Goal: Transaction & Acquisition: Purchase product/service

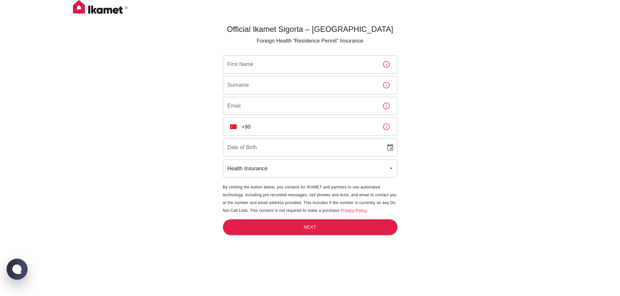
click at [97, 14] on img at bounding box center [100, 8] width 65 height 16
click at [101, 9] on img at bounding box center [100, 8] width 65 height 16
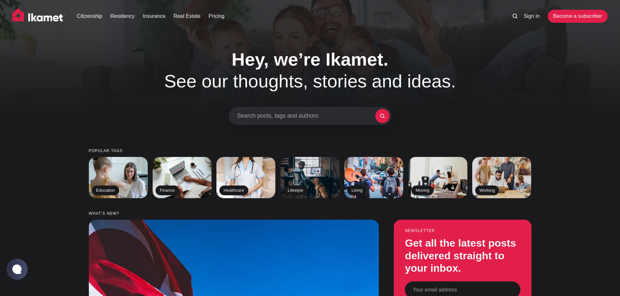
click at [42, 19] on img at bounding box center [38, 16] width 53 height 16
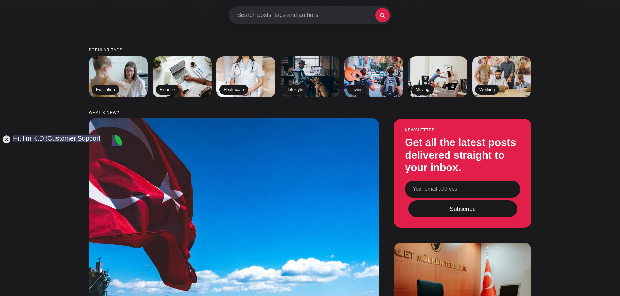
scroll to position [130, 0]
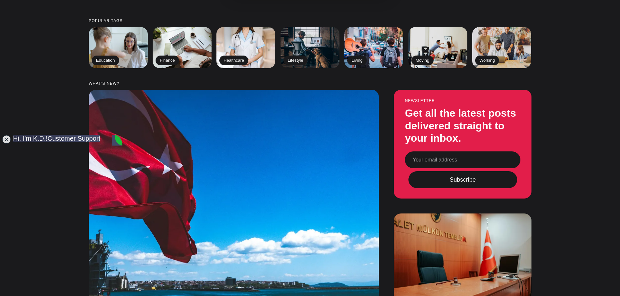
click at [8, 140] on jdiv at bounding box center [6, 139] width 9 height 9
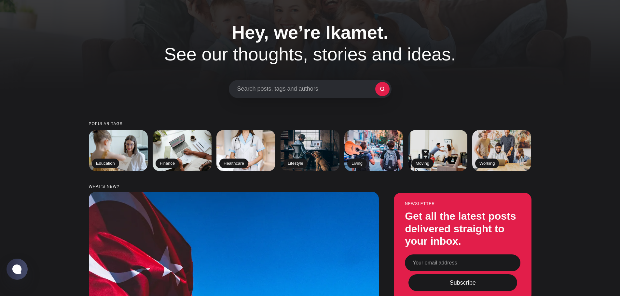
scroll to position [0, 0]
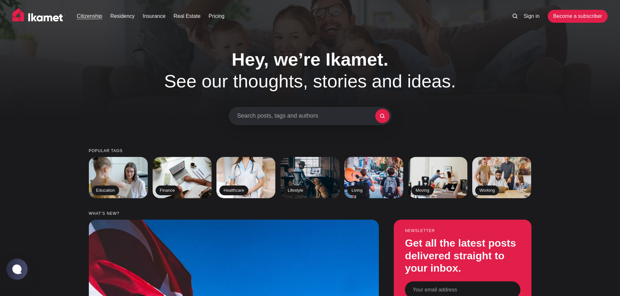
click at [92, 16] on link "Citizenship" at bounding box center [89, 16] width 25 height 8
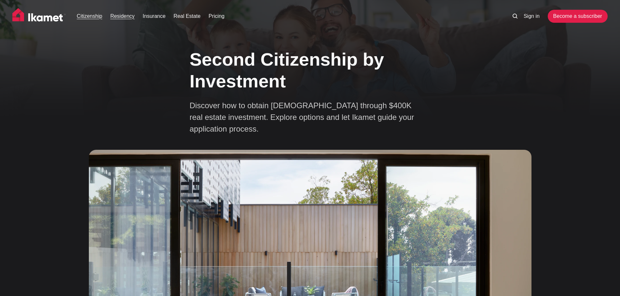
click at [127, 16] on link "Residency" at bounding box center [122, 16] width 24 height 8
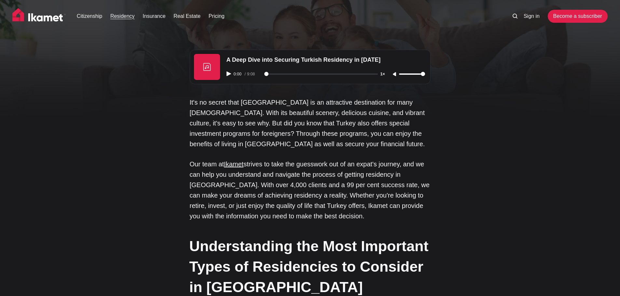
drag, startPoint x: 225, startPoint y: 75, endPoint x: 229, endPoint y: 74, distance: 4.1
click at [226, 75] on div "0:00 / 9:08 1×" at bounding box center [326, 74] width 206 height 17
click at [228, 74] on icon "Play audio" at bounding box center [228, 74] width 5 height 5
click at [228, 72] on div "0:25 / 9:08 1×" at bounding box center [326, 74] width 206 height 17
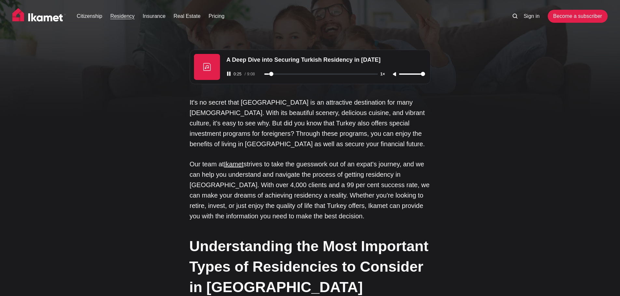
click at [228, 74] on rect "Pause audio" at bounding box center [227, 74] width 1 height 4
click at [228, 74] on icon "Play audio" at bounding box center [228, 74] width 5 height 5
type input "29"
click at [151, 19] on link "Insurance" at bounding box center [153, 16] width 23 height 8
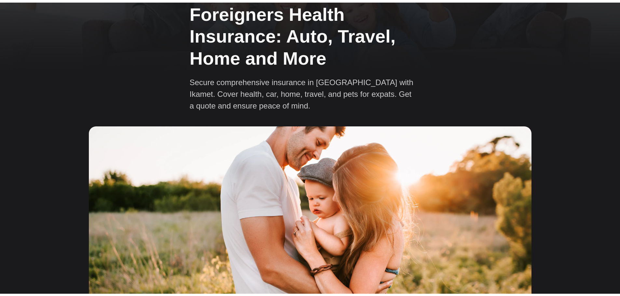
scroll to position [163, 0]
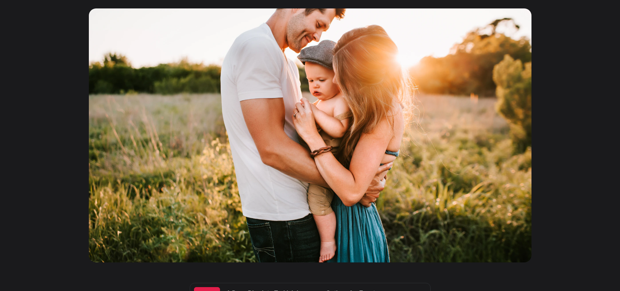
click at [310, 119] on img at bounding box center [310, 135] width 442 height 254
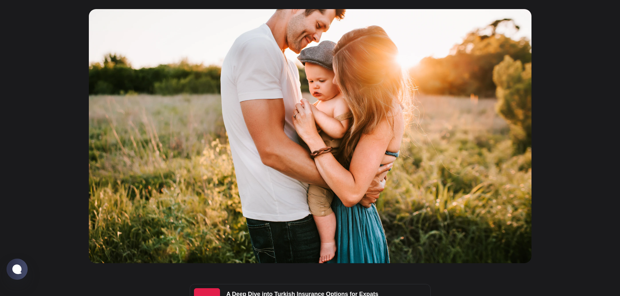
scroll to position [0, 0]
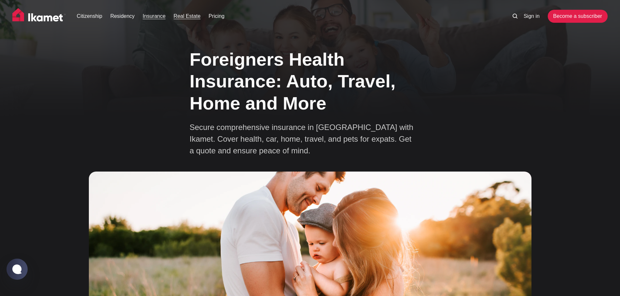
click at [184, 13] on link "Real Estate" at bounding box center [186, 16] width 27 height 8
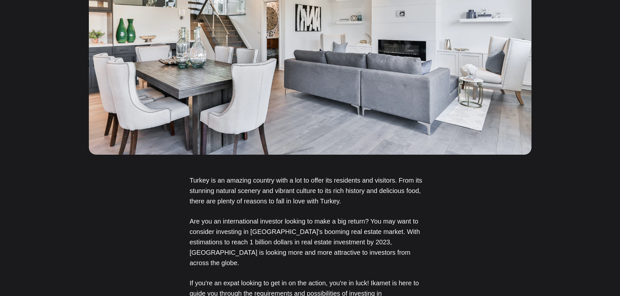
click at [288, 104] on img at bounding box center [310, 27] width 442 height 254
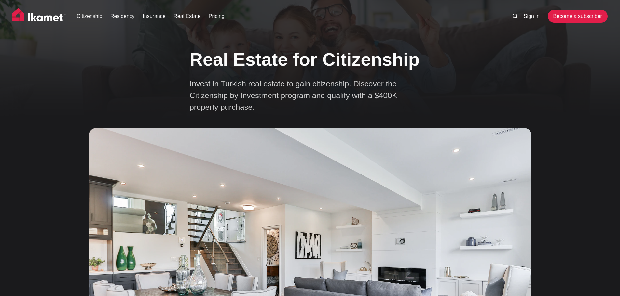
click at [212, 14] on link "Pricing" at bounding box center [217, 16] width 16 height 8
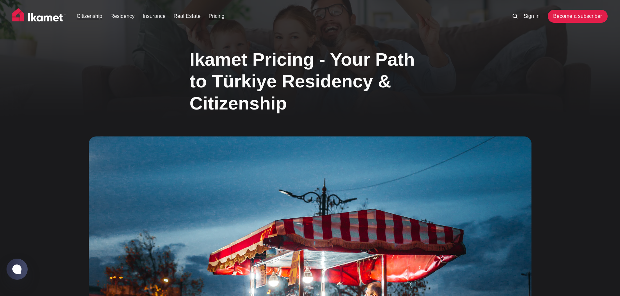
click at [89, 15] on link "Citizenship" at bounding box center [89, 16] width 25 height 8
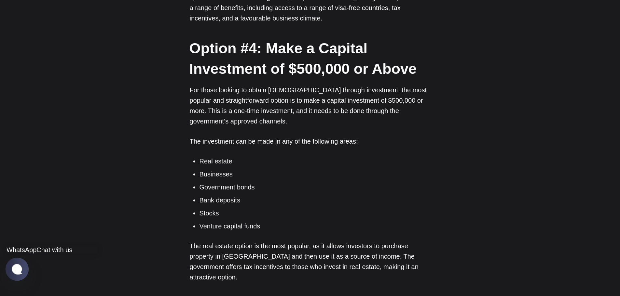
scroll to position [1431, 0]
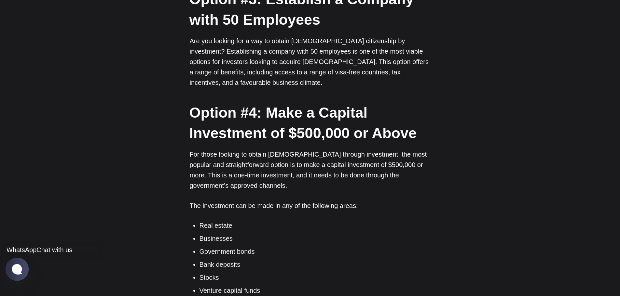
click at [14, 265] on jdiv at bounding box center [17, 269] width 13 height 11
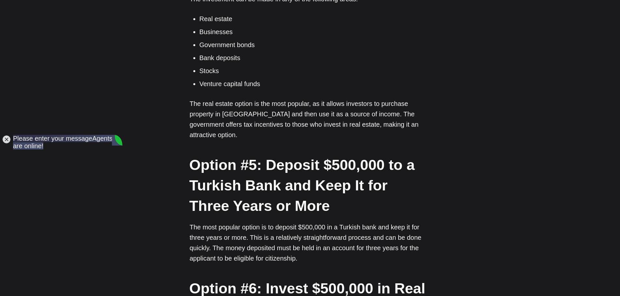
scroll to position [1659, 0]
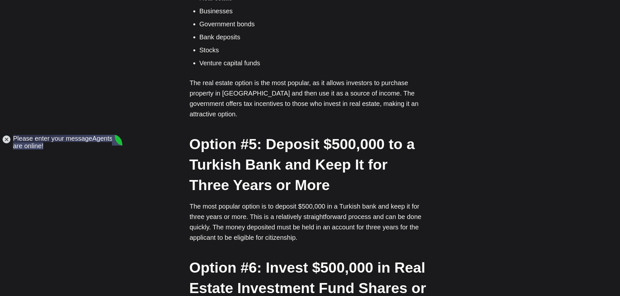
drag, startPoint x: 175, startPoint y: 148, endPoint x: 199, endPoint y: 132, distance: 29.0
click at [177, 145] on div "A Deep Dive into Turkish Citizenship with Ikamet 0:00 / 15:39 1× If you’ve been…" at bounding box center [310, 202] width 505 height 2872
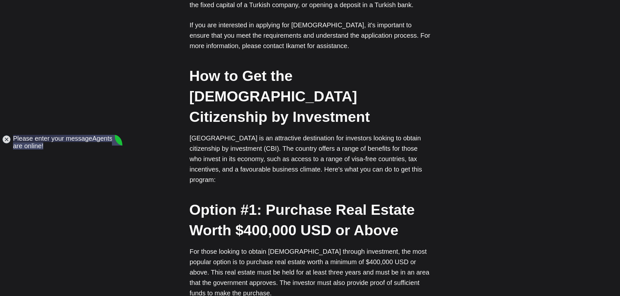
scroll to position [878, 0]
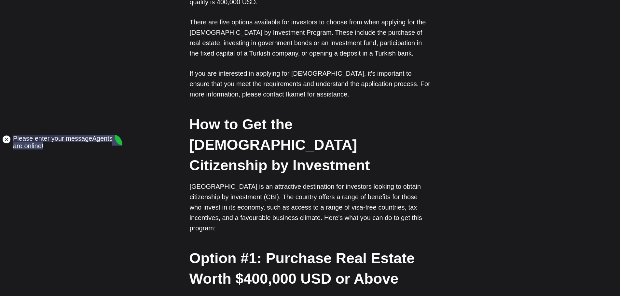
click at [5, 140] on jdiv at bounding box center [6, 139] width 9 height 9
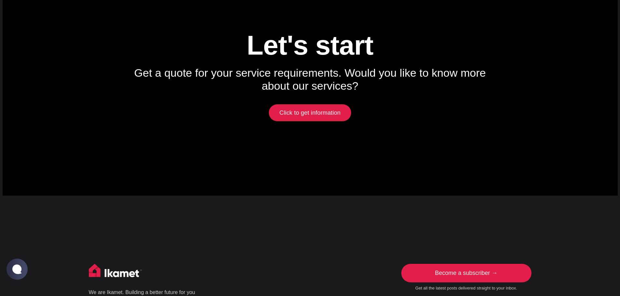
scroll to position [3156, 0]
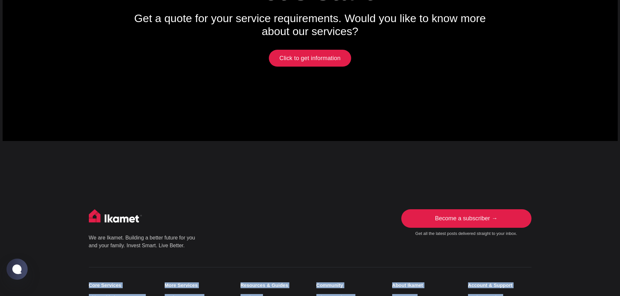
drag, startPoint x: 526, startPoint y: 191, endPoint x: 81, endPoint y: 100, distance: 454.2
copy div "Core Services Citizenship by Investment Residency by Investment Real Estate Inv…"
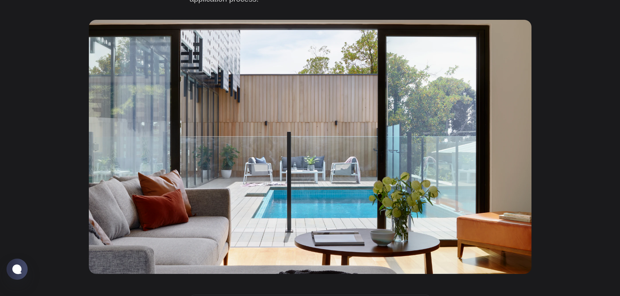
scroll to position [0, 0]
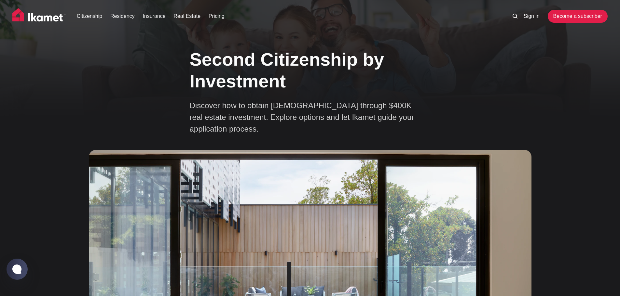
click at [121, 16] on link "Residency" at bounding box center [122, 16] width 24 height 8
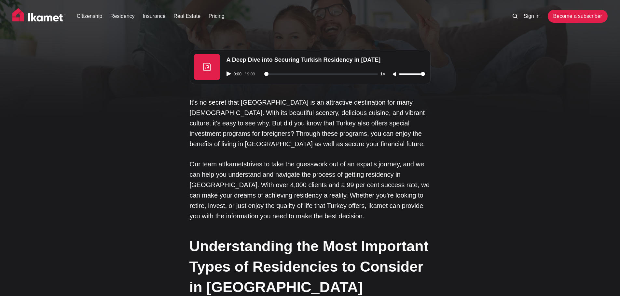
click at [189, 17] on link "Real Estate" at bounding box center [186, 16] width 27 height 8
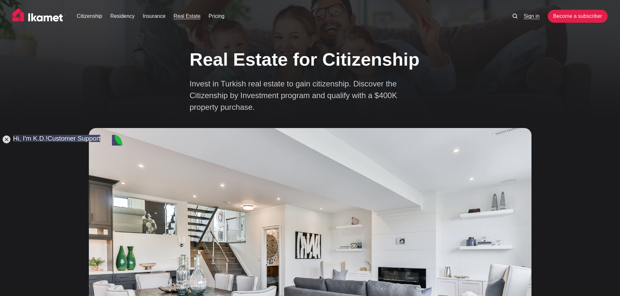
click at [535, 13] on link "Sign in" at bounding box center [531, 16] width 16 height 8
click at [591, 11] on link "Become a subscriber" at bounding box center [578, 16] width 60 height 13
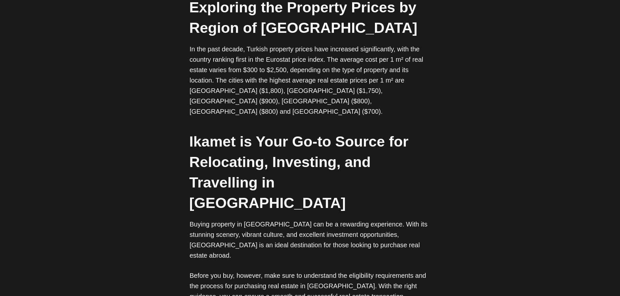
scroll to position [1431, 0]
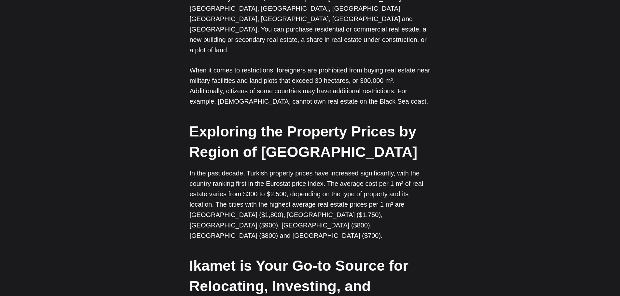
click at [210, 168] on p "In the past decade, Turkish property prices have increased significantly, with …" at bounding box center [310, 204] width 241 height 73
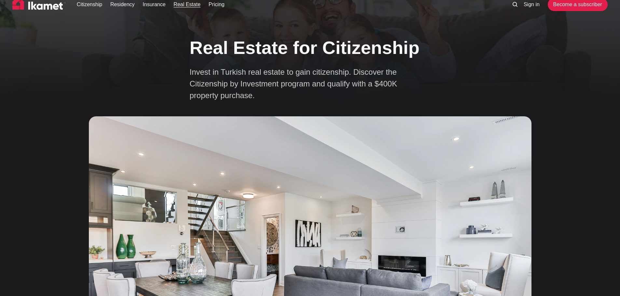
scroll to position [0, 0]
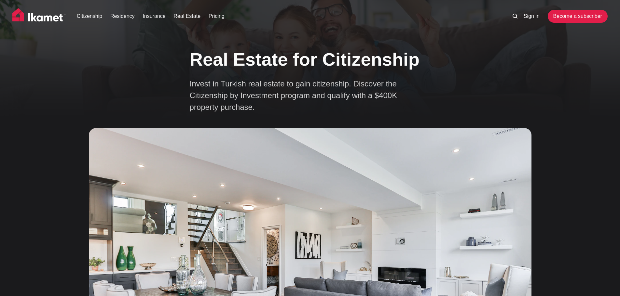
click at [53, 20] on img at bounding box center [38, 16] width 53 height 16
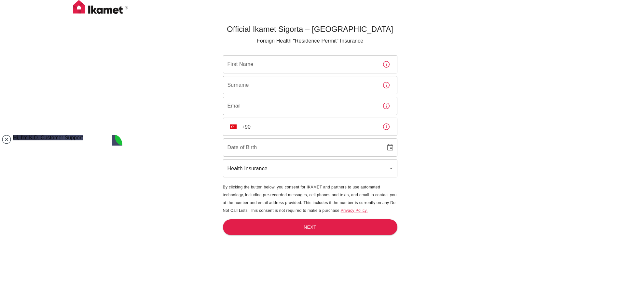
scroll to position [21, 0]
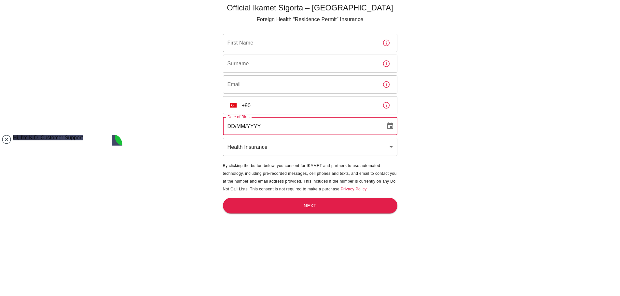
type input "DD/MM/YYYY"
click at [339, 130] on input "DD/MM/YYYY" at bounding box center [302, 126] width 158 height 18
click at [275, 38] on input "First Name" at bounding box center [300, 43] width 154 height 18
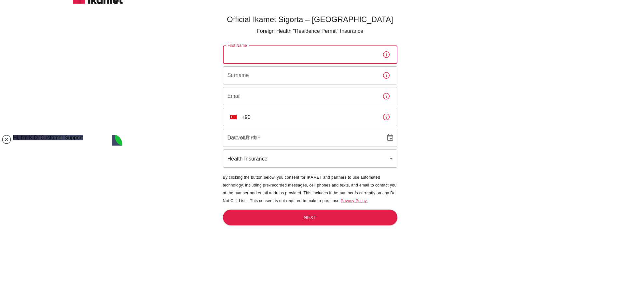
scroll to position [0, 0]
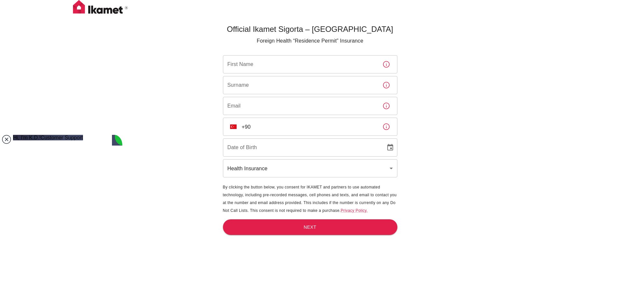
click at [7, 139] on jdiv at bounding box center [6, 139] width 9 height 9
click at [356, 230] on button "Next" at bounding box center [310, 228] width 174 height 16
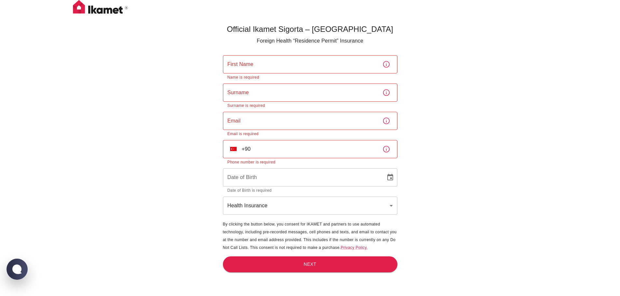
click at [151, 73] on div "Official Ikamet Sigorta – Turkey Foreign Health “Residence Permit” Insurance Fi…" at bounding box center [310, 159] width 620 height 318
click at [170, 62] on div "Official Ikamet Sigorta – Turkey Foreign Health “Residence Permit” Insurance Fi…" at bounding box center [310, 159] width 620 height 318
click at [461, 153] on div "Official Ikamet Sigorta – Turkey Foreign Health “Residence Permit” Insurance Fi…" at bounding box center [310, 159] width 620 height 318
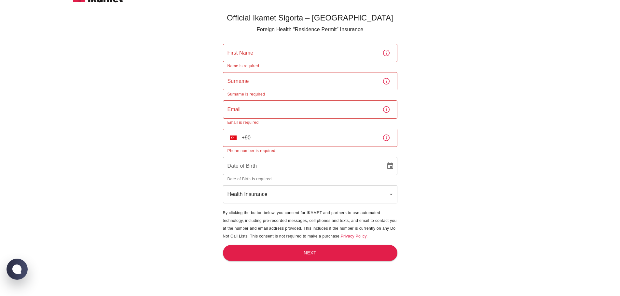
scroll to position [21, 0]
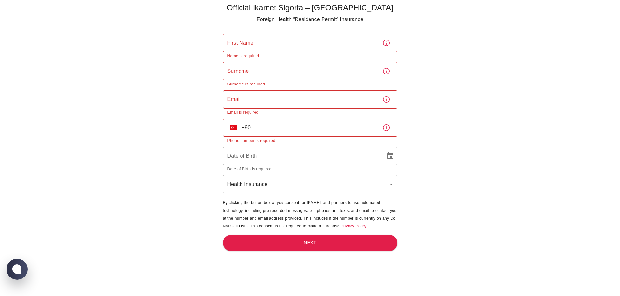
click at [463, 175] on div "Official Ikamet Sigorta – Turkey Foreign Health “Residence Permit” Insurance Fi…" at bounding box center [310, 138] width 620 height 318
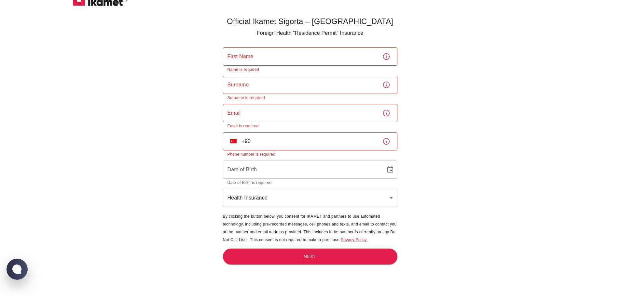
scroll to position [0, 0]
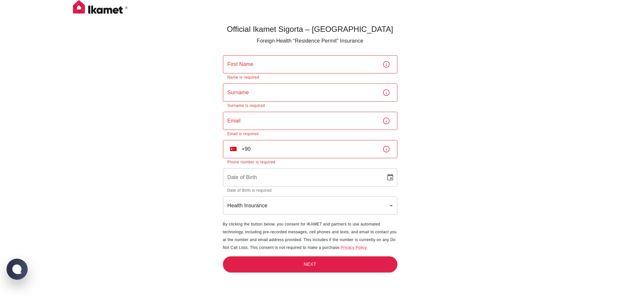
click at [230, 29] on h5 "Official Ikamet Sigorta – Turkey" at bounding box center [310, 29] width 174 height 10
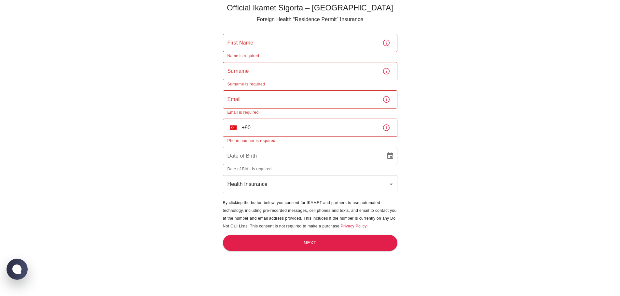
click at [151, 197] on div "Official Ikamet Sigorta – Turkey Foreign Health “Residence Permit” Insurance Fi…" at bounding box center [310, 138] width 620 height 318
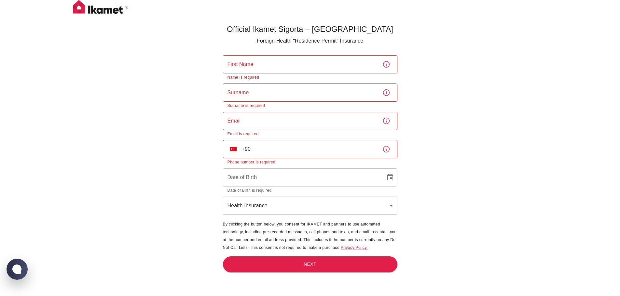
click at [150, 70] on div "Official Ikamet Sigorta – Turkey Foreign Health “Residence Permit” Insurance Fi…" at bounding box center [310, 159] width 620 height 318
click at [479, 106] on div "Official Ikamet Sigorta – Turkey Foreign Health “Residence Permit” Insurance Fi…" at bounding box center [310, 159] width 620 height 318
click at [5, 138] on jdiv at bounding box center [6, 139] width 9 height 9
click at [125, 56] on div "Official Ikamet Sigorta – Turkey Foreign Health “Residence Permit” Insurance Fi…" at bounding box center [310, 159] width 620 height 318
click at [397, 40] on p "Foreign Health “Residence Permit” Insurance" at bounding box center [310, 41] width 174 height 8
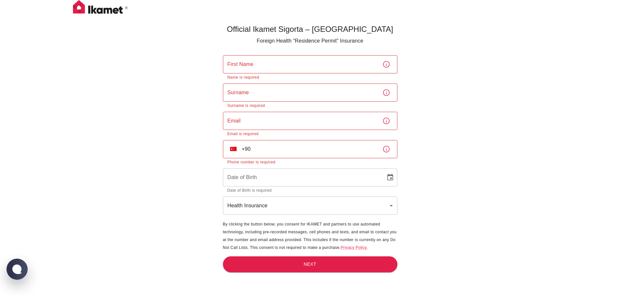
click at [383, 36] on main "Official Ikamet Sigorta – Turkey Foreign Health “Residence Permit” Insurance Fi…" at bounding box center [310, 169] width 180 height 296
click at [435, 102] on div "Official Ikamet Sigorta – Turkey Foreign Health “Residence Permit” Insurance Fi…" at bounding box center [310, 159] width 620 height 318
click at [438, 104] on div "Official Ikamet Sigorta – Turkey Foreign Health “Residence Permit” Insurance Fi…" at bounding box center [310, 159] width 620 height 318
click at [8, 142] on jdiv at bounding box center [6, 139] width 9 height 9
click at [170, 63] on div "Official Ikamet Sigorta – Turkey Foreign Health “Residence Permit” Insurance Fi…" at bounding box center [310, 159] width 620 height 318
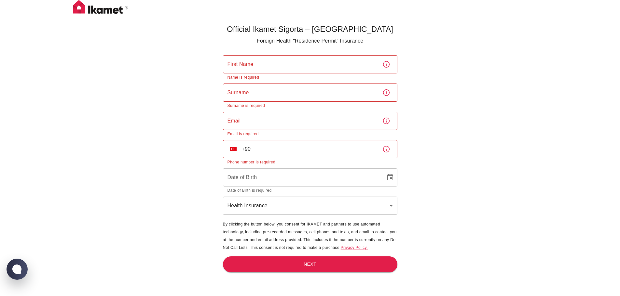
click at [436, 89] on div "Official Ikamet Sigorta – Turkey Foreign Health “Residence Permit” Insurance Fi…" at bounding box center [310, 159] width 620 height 318
click at [285, 72] on input "First Name" at bounding box center [300, 64] width 154 height 18
click at [273, 61] on input "First Name" at bounding box center [300, 64] width 154 height 18
click at [211, 28] on div "Official Ikamet Sigorta – Turkey Foreign Health “Residence Permit” Insurance Fi…" at bounding box center [310, 159] width 620 height 318
click at [441, 75] on div "Official Ikamet Sigorta – Turkey Foreign Health “Residence Permit” Insurance Fi…" at bounding box center [310, 159] width 620 height 318
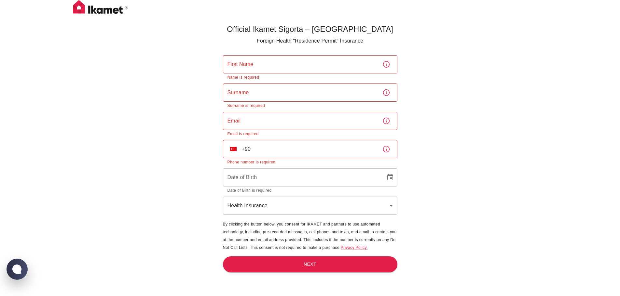
click at [311, 37] on p "Foreign Health “Residence Permit” Insurance" at bounding box center [310, 41] width 174 height 8
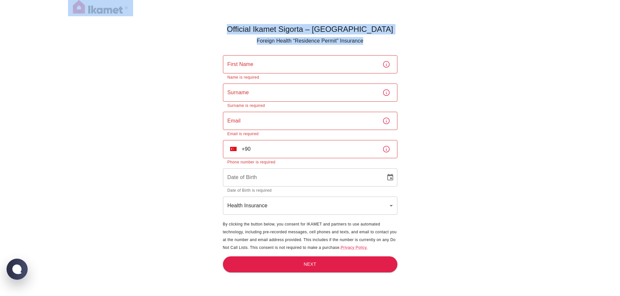
drag, startPoint x: 381, startPoint y: 42, endPoint x: 239, endPoint y: 9, distance: 145.4
click at [239, 9] on div "Official Ikamet Sigorta – Turkey Foreign Health “Residence Permit” Insurance Fi…" at bounding box center [310, 159] width 620 height 318
click at [421, 33] on div "Official Ikamet Sigorta – Turkey Foreign Health “Residence Permit” Insurance Fi…" at bounding box center [310, 159] width 620 height 318
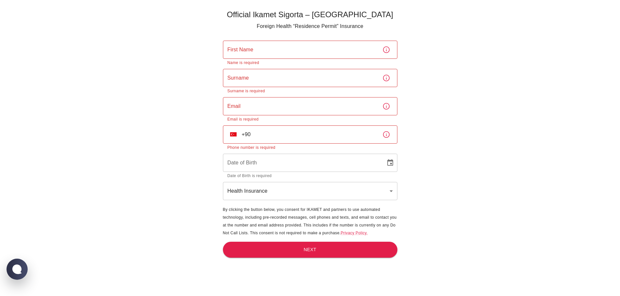
scroll to position [21, 0]
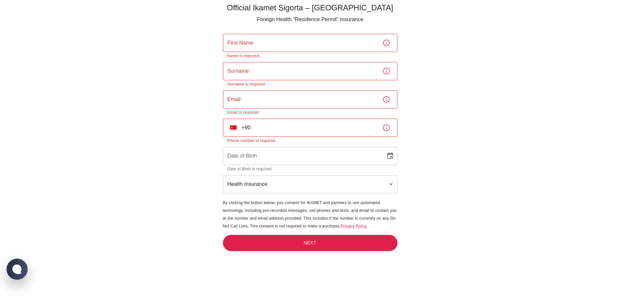
click at [178, 137] on div "Official Ikamet Sigorta – Turkey Foreign Health “Residence Permit” Insurance Fi…" at bounding box center [310, 138] width 620 height 318
click at [165, 197] on div "Official Ikamet Sigorta – Turkey Foreign Health “Residence Permit” Insurance Fi…" at bounding box center [310, 138] width 620 height 318
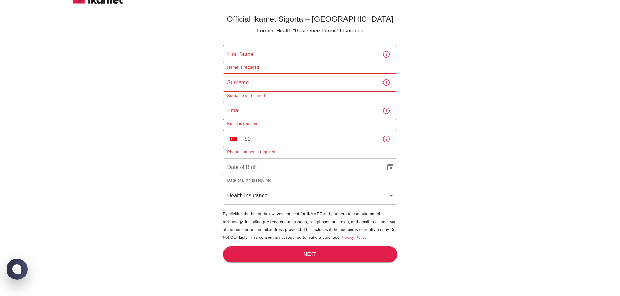
scroll to position [0, 0]
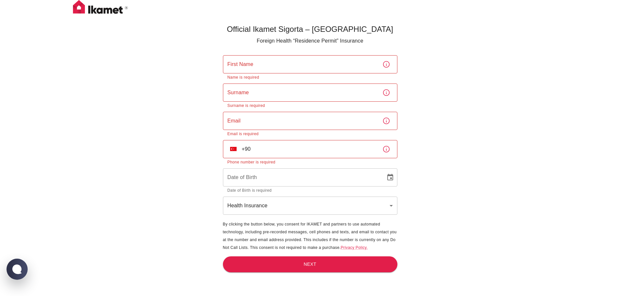
click at [158, 67] on div "Official Ikamet Sigorta – Turkey Foreign Health “Residence Permit” Insurance Fi…" at bounding box center [310, 159] width 620 height 318
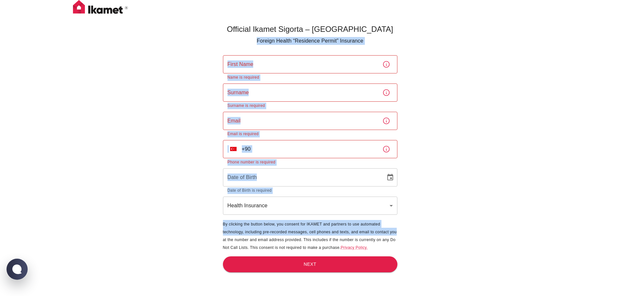
drag, startPoint x: 278, startPoint y: 64, endPoint x: 442, endPoint y: 202, distance: 214.1
click at [438, 227] on div "Official Ikamet Sigorta – Turkey Foreign Health “Residence Permit” Insurance Fi…" at bounding box center [310, 159] width 620 height 318
click at [459, 132] on div "Official Ikamet Sigorta – Turkey Foreign Health “Residence Permit” Insurance Fi…" at bounding box center [310, 159] width 620 height 318
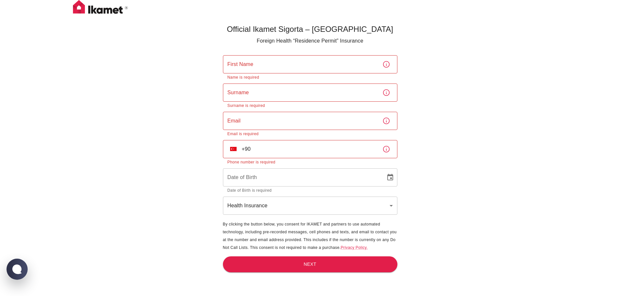
click at [452, 115] on div "Official Ikamet Sigorta – Turkey Foreign Health “Residence Permit” Insurance Fi…" at bounding box center [310, 159] width 620 height 318
click at [414, 115] on div "Official Ikamet Sigorta – Turkey Foreign Health “Residence Permit” Insurance Fi…" at bounding box center [310, 159] width 620 height 318
click at [181, 92] on div "Official Ikamet Sigorta – Turkey Foreign Health “Residence Permit” Insurance Fi…" at bounding box center [310, 159] width 620 height 318
click at [203, 39] on div "Official Ikamet Sigorta – Turkey Foreign Health “Residence Permit” Insurance Fi…" at bounding box center [310, 159] width 620 height 318
click at [217, 35] on div "Official Ikamet Sigorta – Turkey Foreign Health “Residence Permit” Insurance Fi…" at bounding box center [309, 169] width 195 height 296
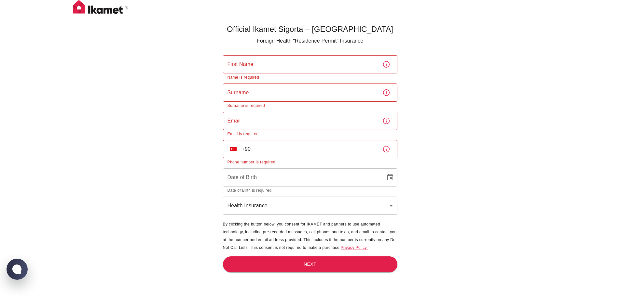
click at [274, 67] on input "First Name" at bounding box center [300, 64] width 154 height 18
click at [436, 70] on div "Official Ikamet Sigorta – Turkey Foreign Health “Residence Permit” Insurance Fi…" at bounding box center [310, 159] width 620 height 318
click at [133, 57] on div "Official Ikamet Sigorta – Turkey Foreign Health “Residence Permit” Insurance Fi…" at bounding box center [310, 159] width 620 height 318
click at [154, 122] on div "Official Ikamet Sigorta – Turkey Foreign Health “Residence Permit” Insurance Fi…" at bounding box center [310, 159] width 620 height 318
click at [170, 25] on div "Official Ikamet Sigorta – Turkey Foreign Health “Residence Permit” Insurance Fi…" at bounding box center [310, 159] width 620 height 318
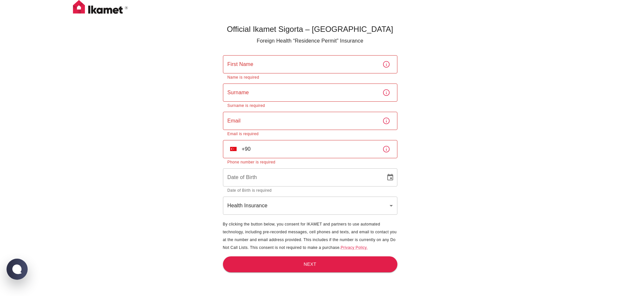
click at [72, 74] on div "Official Ikamet Sigorta – Turkey Foreign Health “Residence Permit” Insurance Fi…" at bounding box center [310, 159] width 620 height 318
click at [111, 110] on div "Official Ikamet Sigorta – Turkey Foreign Health “Residence Permit” Insurance Fi…" at bounding box center [310, 159] width 620 height 318
click at [88, 7] on img at bounding box center [100, 8] width 65 height 16
click at [88, 8] on img at bounding box center [100, 8] width 65 height 16
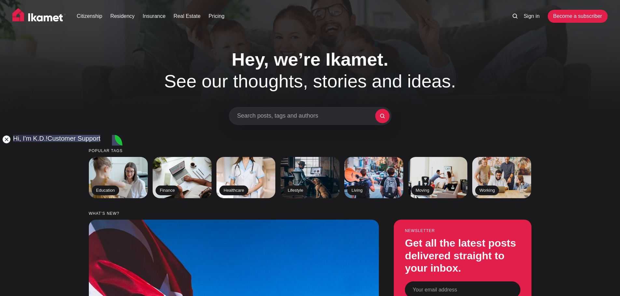
click at [5, 141] on jdiv at bounding box center [6, 139] width 9 height 9
click at [532, 18] on link "Sign in" at bounding box center [531, 16] width 16 height 8
click at [533, 16] on link "Sign in" at bounding box center [531, 16] width 16 height 8
click at [533, 17] on link "Sign in" at bounding box center [531, 16] width 16 height 8
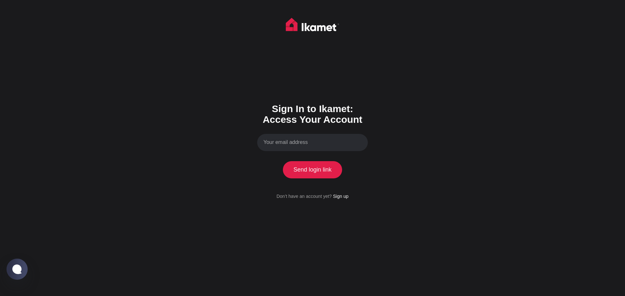
drag, startPoint x: 337, startPoint y: 198, endPoint x: 359, endPoint y: 185, distance: 25.5
click at [338, 197] on link "Sign up" at bounding box center [340, 196] width 15 height 5
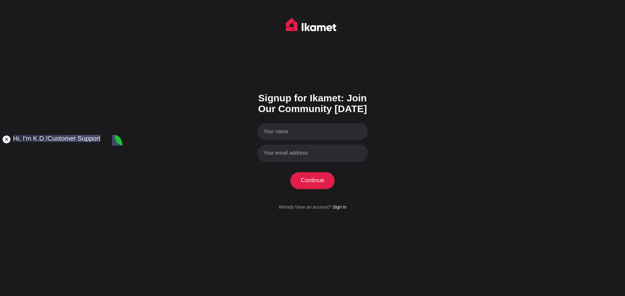
click at [3, 139] on jdiv at bounding box center [6, 139] width 9 height 9
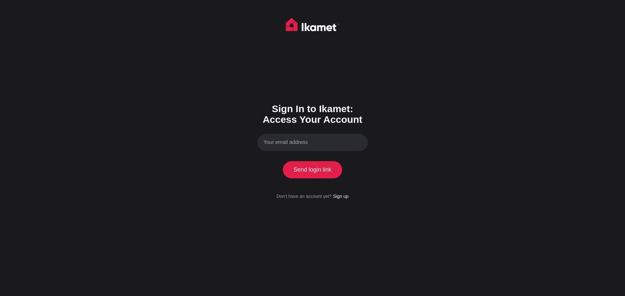
drag, startPoint x: 309, startPoint y: 24, endPoint x: 292, endPoint y: 30, distance: 17.5
click at [309, 24] on img at bounding box center [312, 26] width 53 height 16
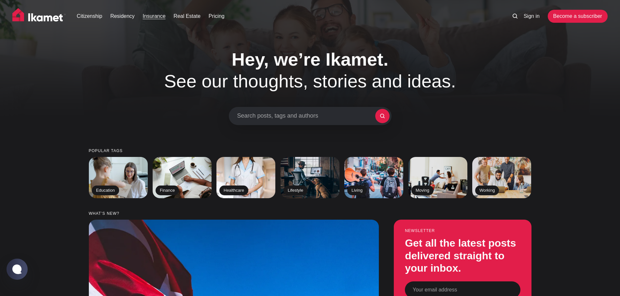
click at [151, 17] on link "Insurance" at bounding box center [153, 16] width 23 height 8
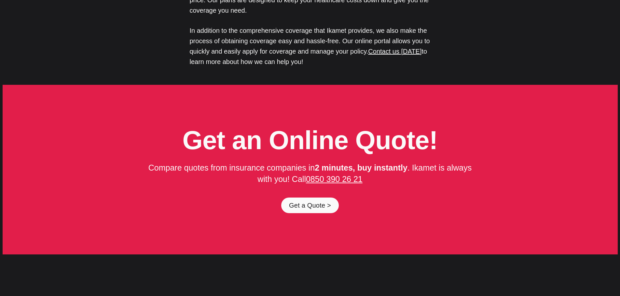
scroll to position [3286, 0]
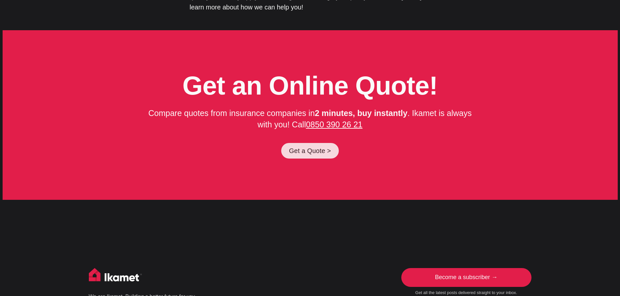
click at [306, 143] on link "Get a Quote >" at bounding box center [310, 151] width 58 height 16
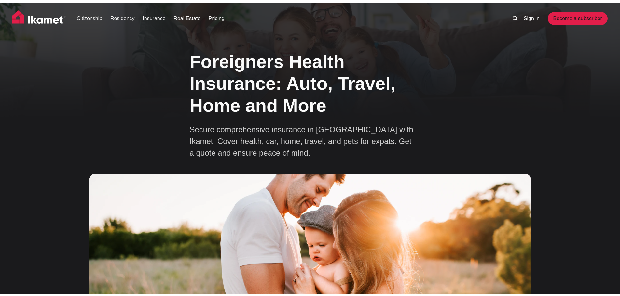
scroll to position [3286, 0]
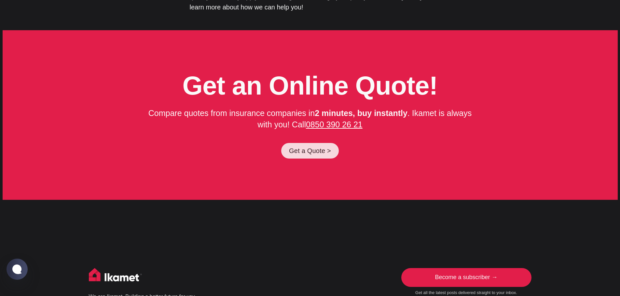
click at [309, 143] on link "Get a Quote >" at bounding box center [310, 151] width 58 height 16
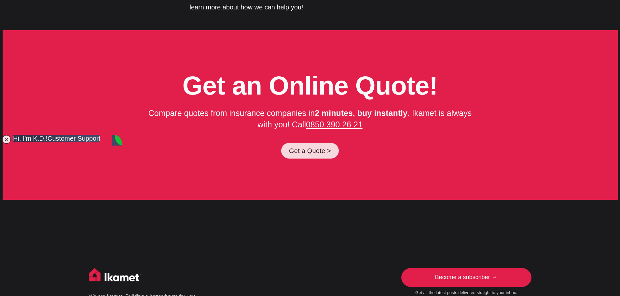
click at [320, 143] on link "Get a Quote >" at bounding box center [310, 151] width 58 height 16
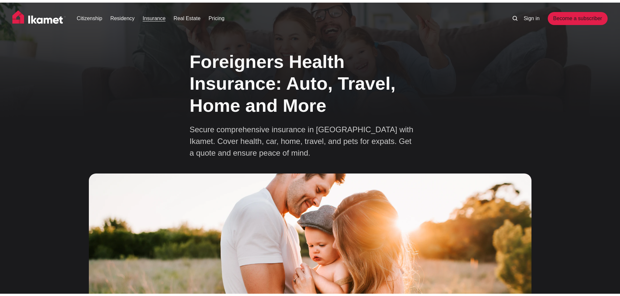
scroll to position [3286, 0]
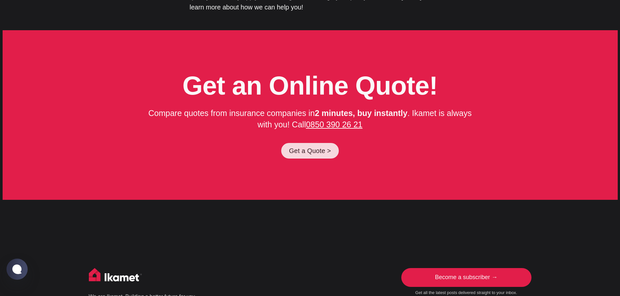
click at [316, 143] on link "Get a Quote >" at bounding box center [310, 151] width 58 height 16
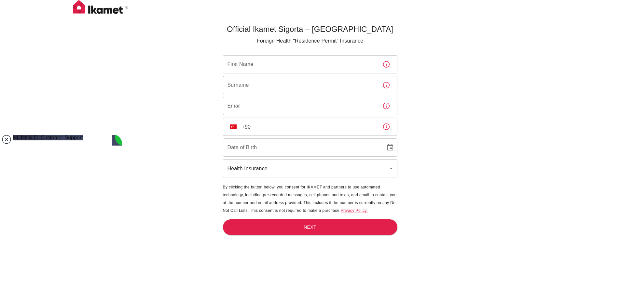
drag, startPoint x: 12, startPoint y: 146, endPoint x: 7, endPoint y: 142, distance: 6.1
click at [12, 151] on div "Official Ikamet Sigorta – Turkey Foreign Health “Residence Permit” Insurance Fi…" at bounding box center [310, 159] width 620 height 318
click at [6, 142] on jdiv at bounding box center [6, 139] width 9 height 9
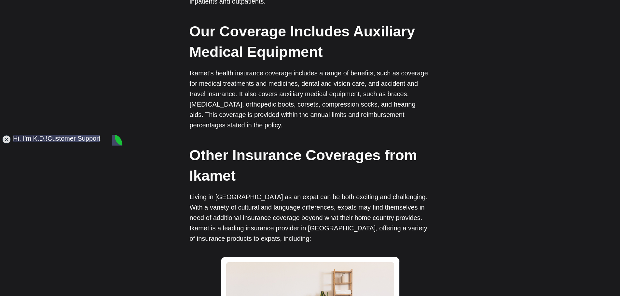
scroll to position [1497, 0]
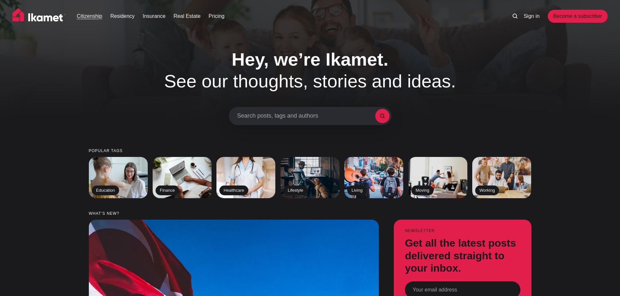
drag, startPoint x: 95, startPoint y: 16, endPoint x: 102, endPoint y: 18, distance: 7.1
click at [95, 16] on link "Citizenship" at bounding box center [89, 16] width 25 height 8
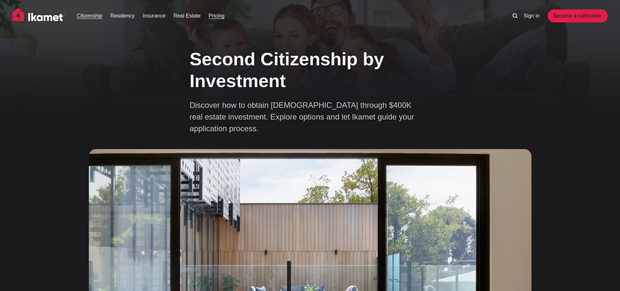
click at [217, 14] on link "Pricing" at bounding box center [217, 16] width 16 height 8
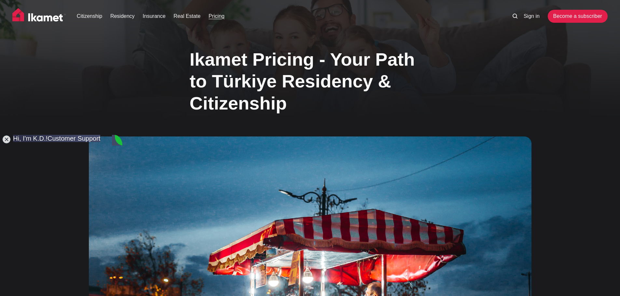
click at [43, 18] on img at bounding box center [38, 16] width 53 height 16
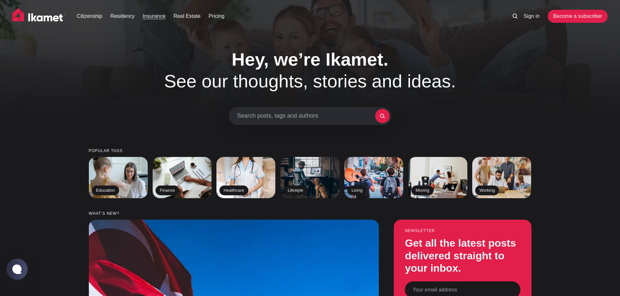
click at [150, 15] on link "Insurance" at bounding box center [153, 16] width 23 height 8
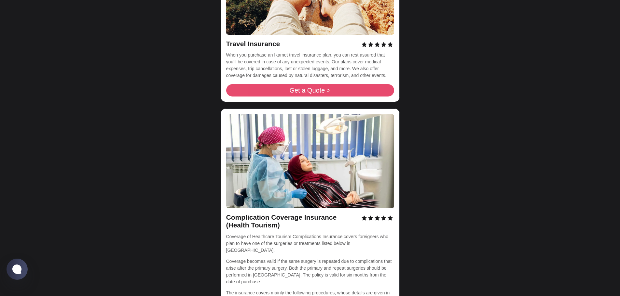
scroll to position [2570, 0]
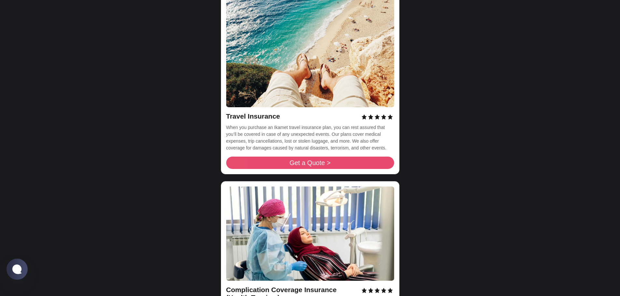
click at [315, 160] on span "Get a Quote >" at bounding box center [309, 163] width 41 height 7
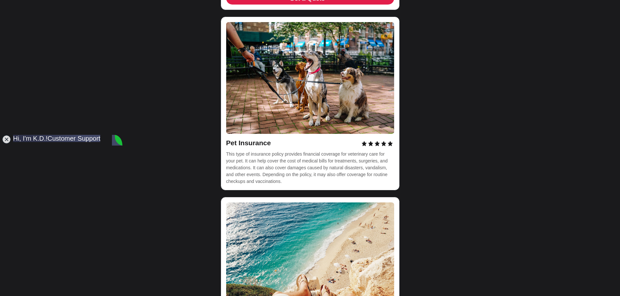
scroll to position [2310, 0]
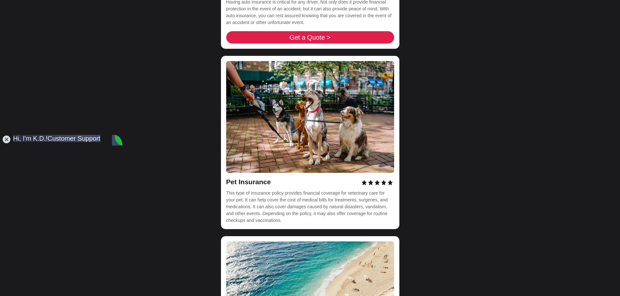
drag, startPoint x: 6, startPoint y: 139, endPoint x: 22, endPoint y: 140, distance: 16.6
click at [6, 139] on jdiv at bounding box center [6, 139] width 9 height 9
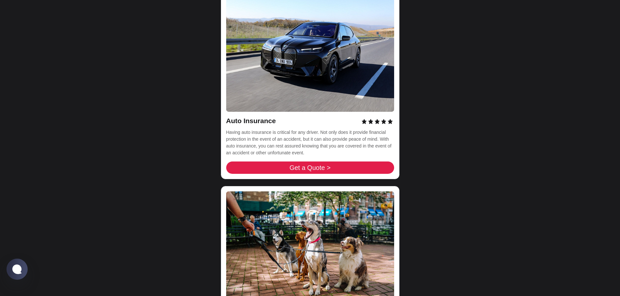
scroll to position [2180, 0]
click at [309, 164] on span "Get a Quote >" at bounding box center [309, 167] width 41 height 7
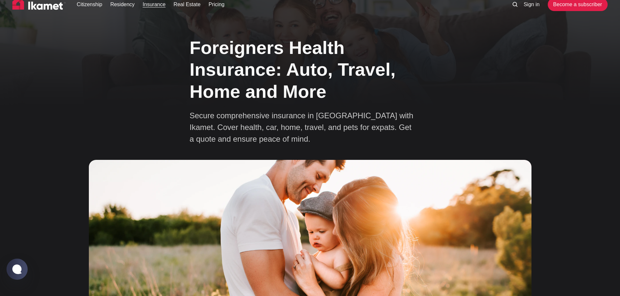
scroll to position [0, 0]
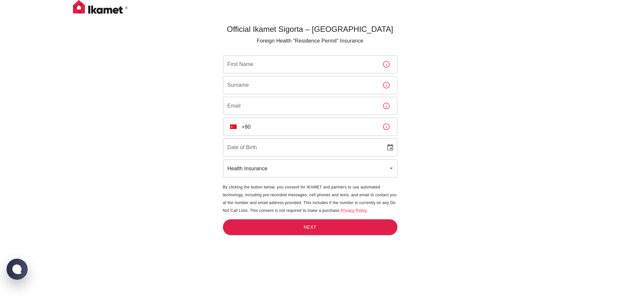
click at [109, 13] on img at bounding box center [100, 8] width 65 height 16
click at [105, 10] on img at bounding box center [100, 8] width 65 height 16
click at [104, 10] on img at bounding box center [100, 8] width 65 height 16
click at [80, 5] on img at bounding box center [100, 8] width 65 height 16
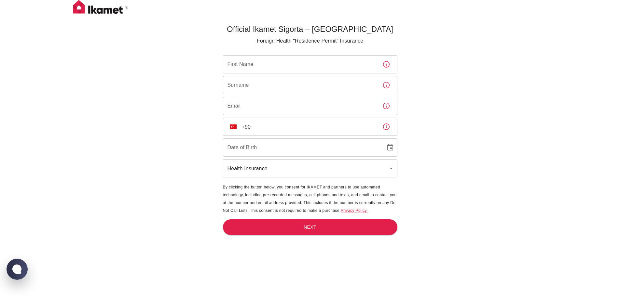
click at [80, 5] on img at bounding box center [100, 8] width 65 height 16
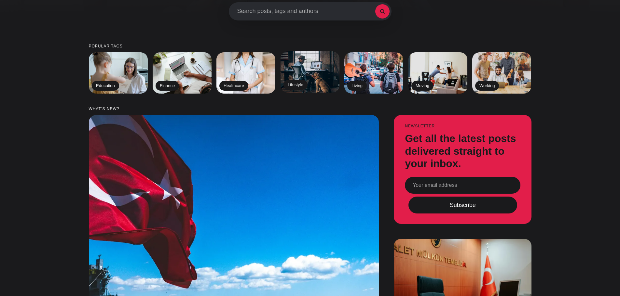
scroll to position [325, 0]
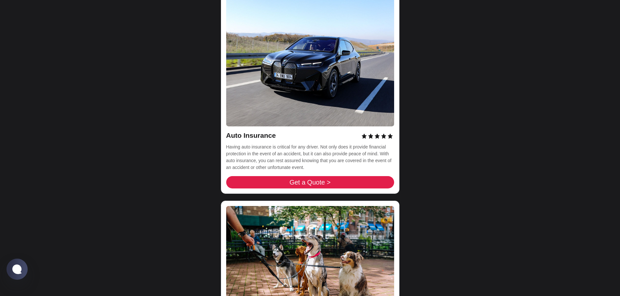
scroll to position [2180, 0]
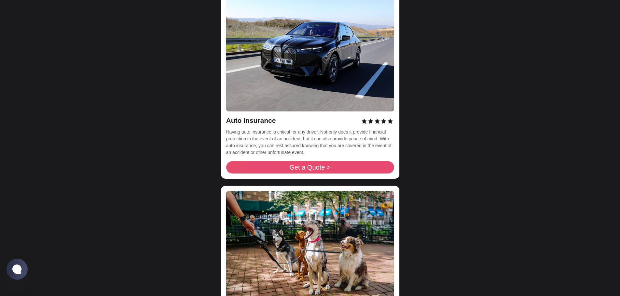
click at [301, 164] on span "Get a Quote >" at bounding box center [309, 167] width 41 height 7
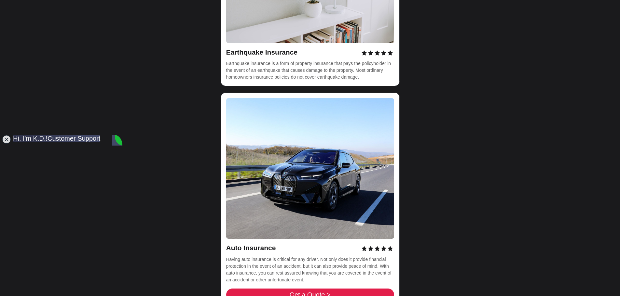
scroll to position [2050, 0]
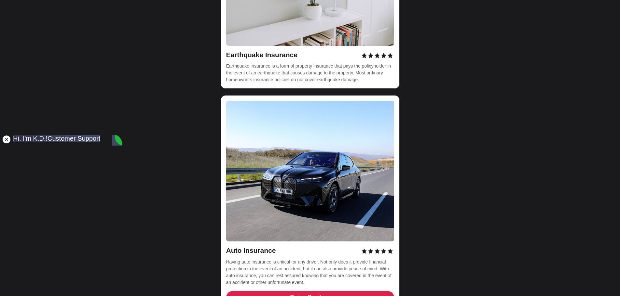
click at [6, 138] on jdiv at bounding box center [6, 139] width 9 height 9
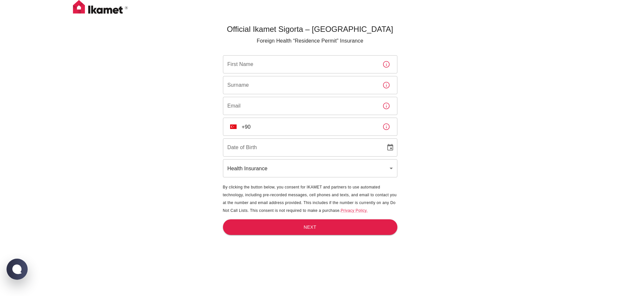
drag, startPoint x: 206, startPoint y: 152, endPoint x: 200, endPoint y: 150, distance: 5.7
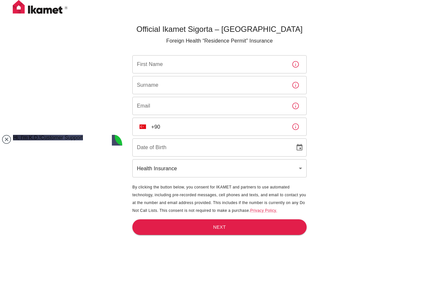
click at [210, 69] on input "First Name" at bounding box center [209, 64] width 154 height 18
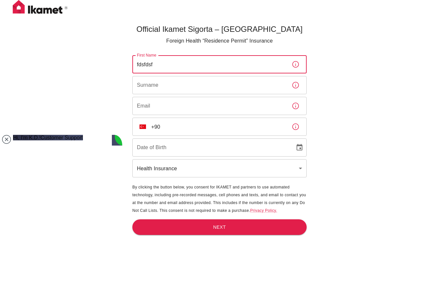
type input "fdsfdsf"
click at [190, 91] on input "Surname" at bounding box center [209, 85] width 154 height 18
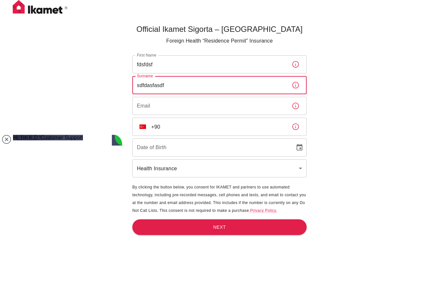
type input "sdfdasfasdf"
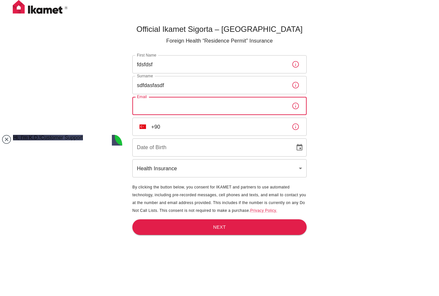
click at [183, 106] on input "Email" at bounding box center [209, 106] width 154 height 18
type input "sadmansakib452@gmail.com"
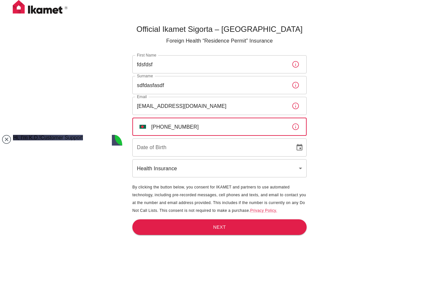
type input "+880 1846 888679"
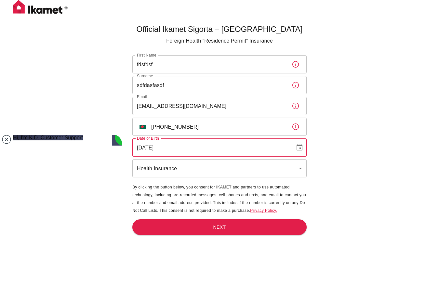
type input "05/12/1998"
click at [242, 226] on button "Next" at bounding box center [219, 228] width 174 height 16
